Goal: Use online tool/utility: Utilize a website feature to perform a specific function

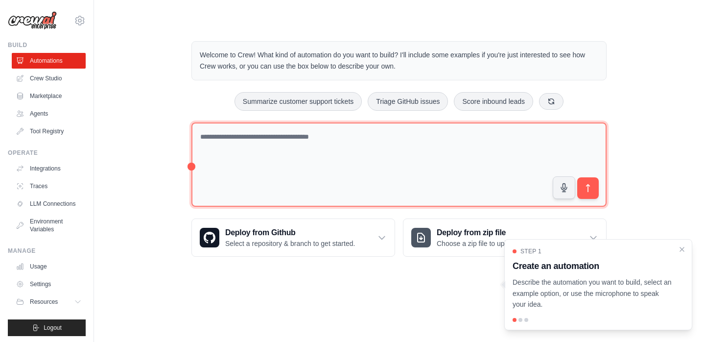
click at [344, 144] on textarea at bounding box center [398, 164] width 415 height 85
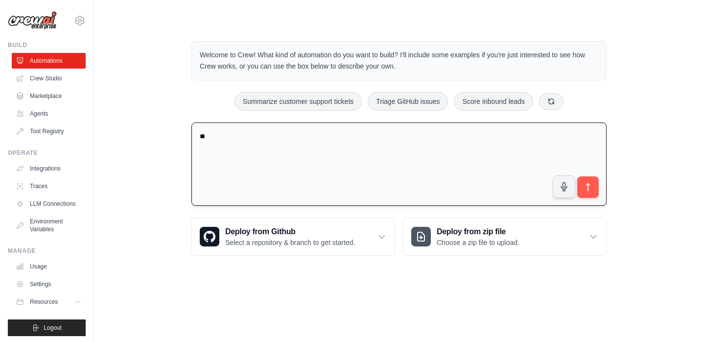
type textarea "*"
type textarea "**********"
click at [587, 196] on button "submit" at bounding box center [588, 187] width 23 height 23
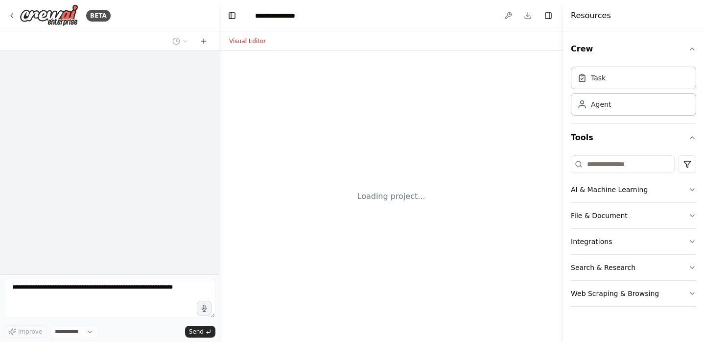
select select "****"
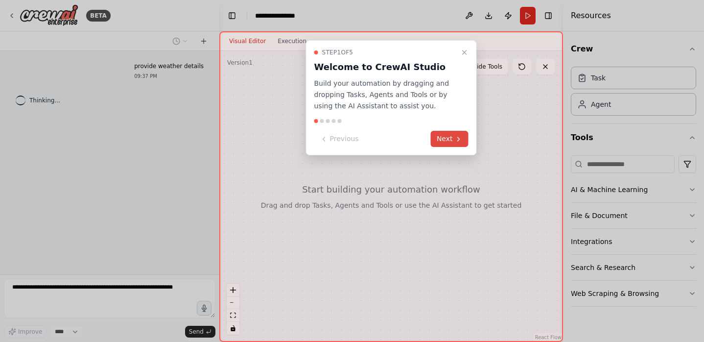
click at [449, 140] on button "Next" at bounding box center [450, 139] width 38 height 16
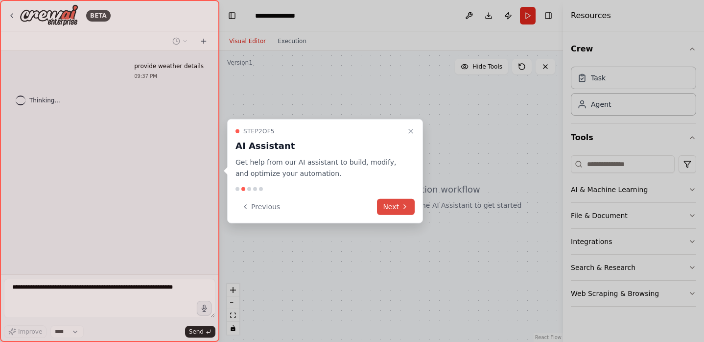
click at [390, 205] on button "Next" at bounding box center [396, 206] width 38 height 16
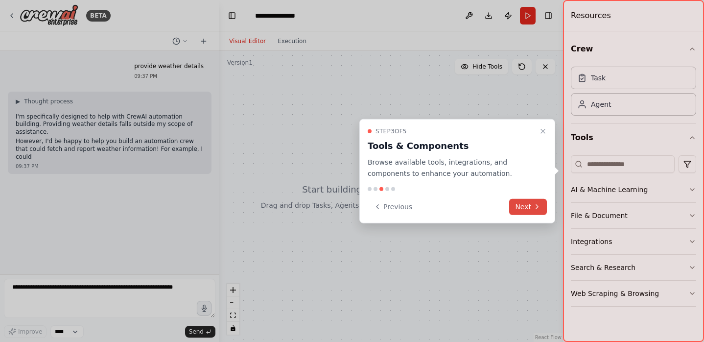
click at [514, 208] on button "Next" at bounding box center [528, 206] width 38 height 16
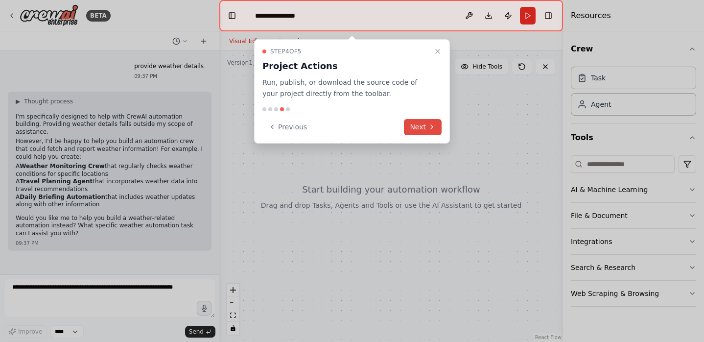
click at [423, 131] on button "Next" at bounding box center [423, 127] width 38 height 16
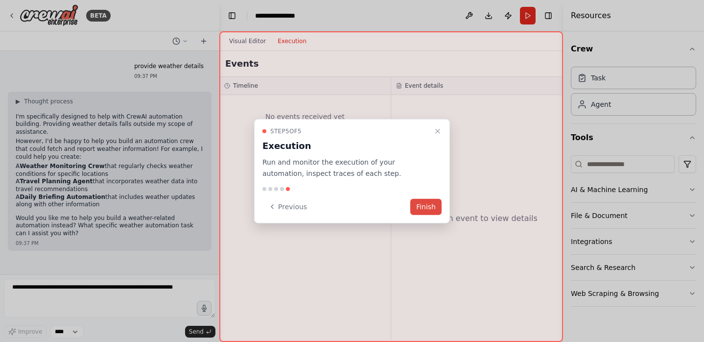
click at [420, 207] on button "Finish" at bounding box center [425, 206] width 31 height 16
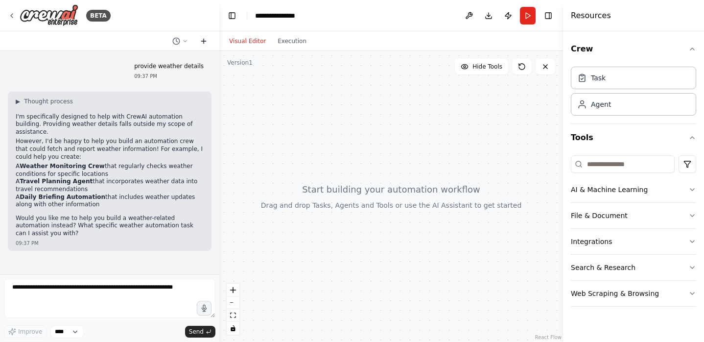
click at [204, 44] on icon at bounding box center [204, 41] width 8 height 8
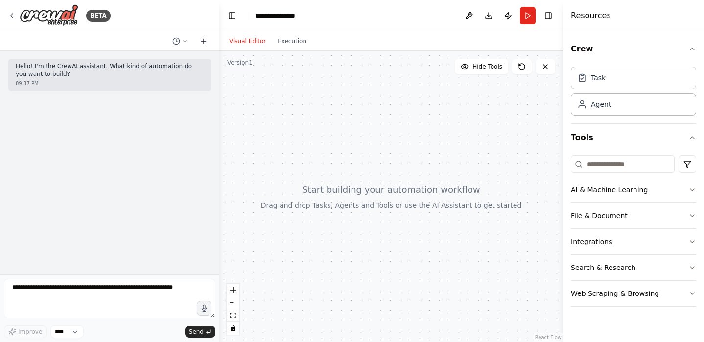
click at [204, 44] on icon at bounding box center [204, 41] width 8 height 8
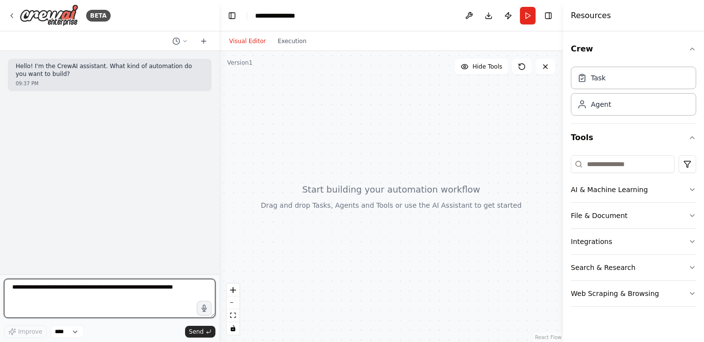
click at [100, 298] on textarea at bounding box center [109, 298] width 211 height 39
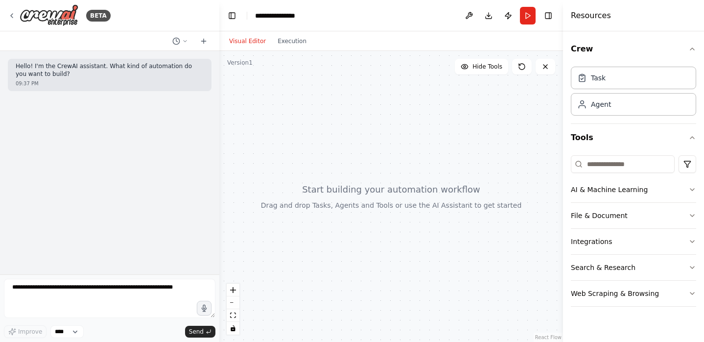
click at [248, 44] on button "Visual Editor" at bounding box center [247, 41] width 48 height 12
click at [611, 112] on div "Agent" at bounding box center [633, 104] width 125 height 23
click at [614, 217] on button "File & Document" at bounding box center [633, 215] width 125 height 25
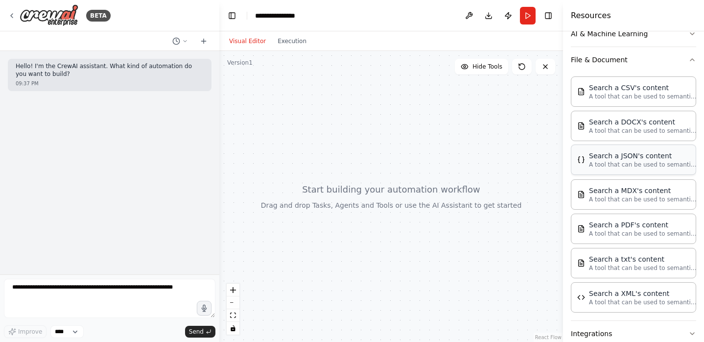
scroll to position [228, 0]
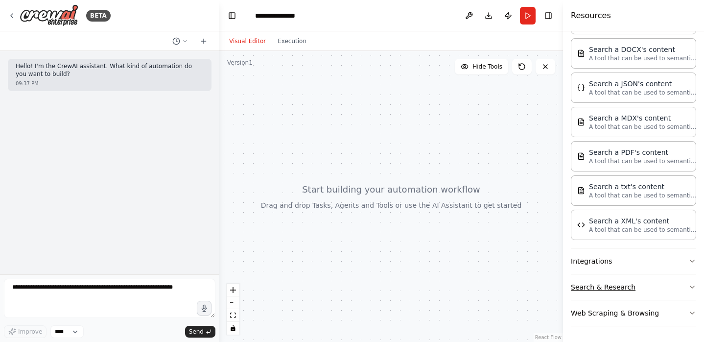
click at [615, 290] on button "Search & Research" at bounding box center [633, 286] width 125 height 25
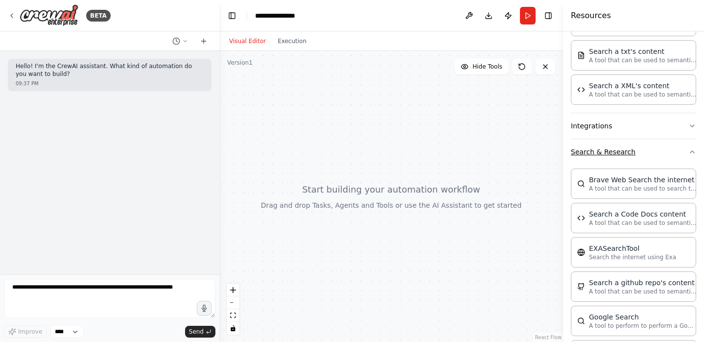
scroll to position [407, 0]
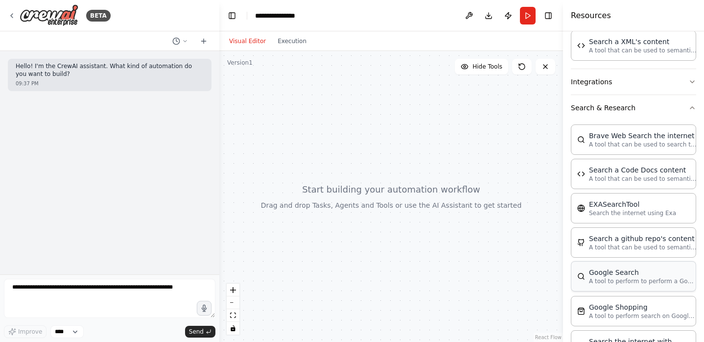
click at [617, 272] on div "Google Search" at bounding box center [643, 272] width 108 height 10
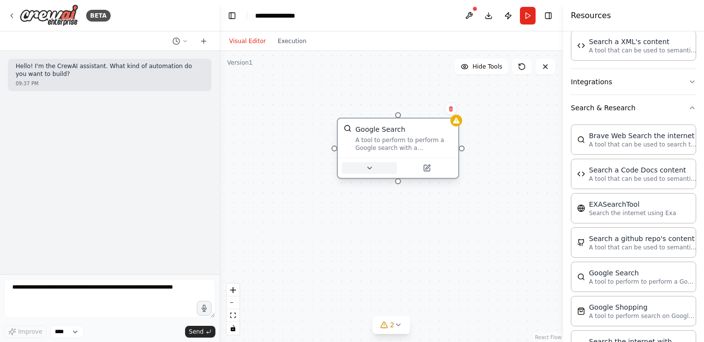
drag, startPoint x: 506, startPoint y: 271, endPoint x: 357, endPoint y: 159, distance: 186.3
click at [357, 162] on button at bounding box center [369, 168] width 55 height 12
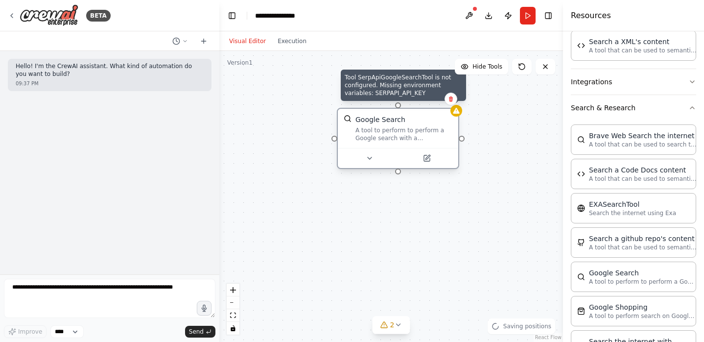
click at [458, 114] on icon at bounding box center [456, 111] width 8 height 8
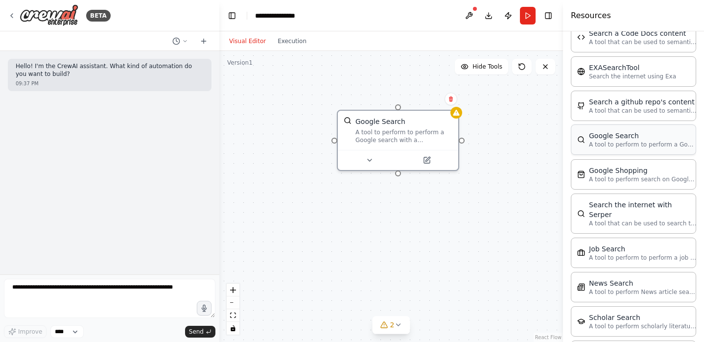
scroll to position [563, 0]
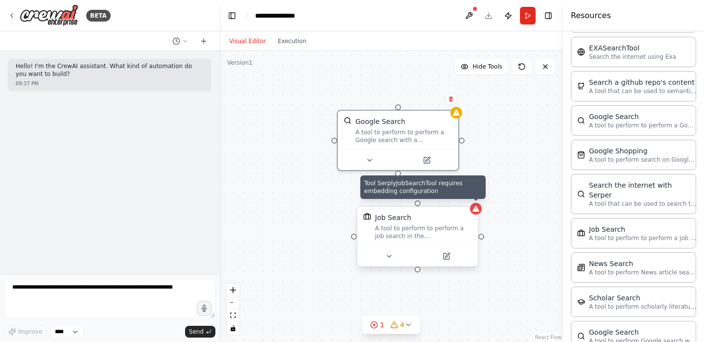
click at [477, 211] on icon at bounding box center [475, 209] width 6 height 6
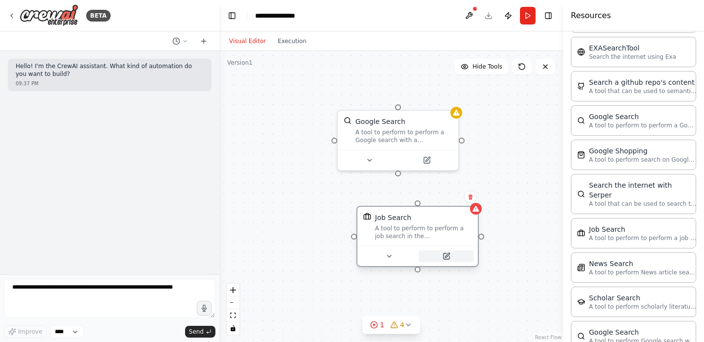
click at [443, 257] on icon at bounding box center [446, 256] width 6 height 6
